Goal: Navigation & Orientation: Find specific page/section

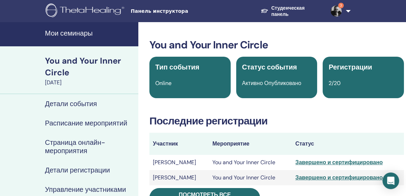
click at [89, 33] on h4 "Мои семинары" at bounding box center [89, 33] width 89 height 8
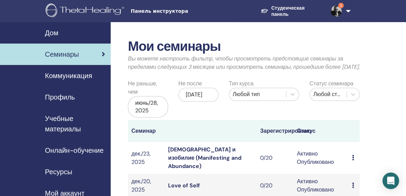
click at [336, 9] on img at bounding box center [336, 11] width 11 height 11
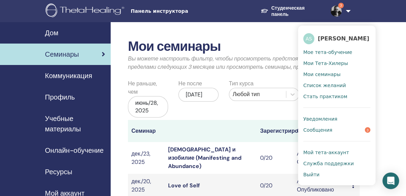
click at [327, 133] on span "Сообщения" at bounding box center [317, 130] width 29 height 6
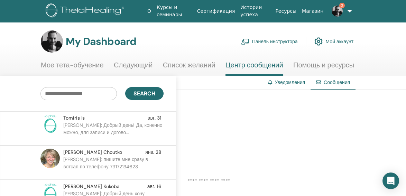
click at [282, 41] on link "Панель инструктора" at bounding box center [269, 41] width 57 height 15
